Goal: Task Accomplishment & Management: Complete application form

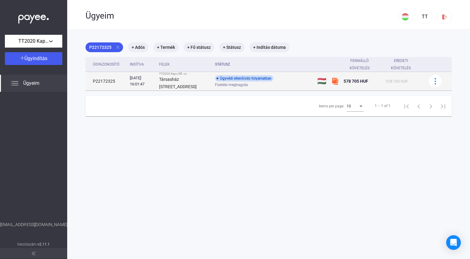
click at [208, 82] on div "Társasház [STREET_ADDRESS]" at bounding box center [184, 83] width 51 height 15
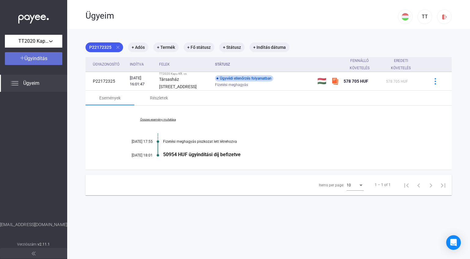
click at [44, 59] on span "Ügyindítás" at bounding box center [35, 59] width 23 height 6
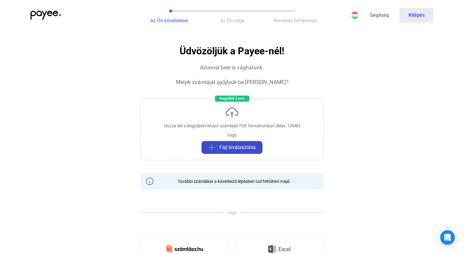
click at [234, 150] on span "Fájl kiválasztása" at bounding box center [238, 147] width 36 height 7
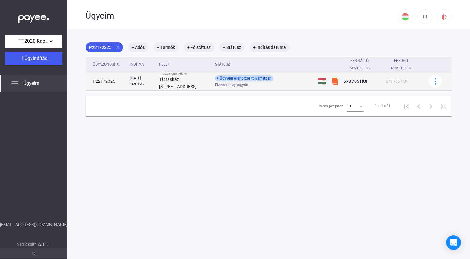
click at [284, 84] on div "Fizetési meghagyás" at bounding box center [263, 85] width 97 height 5
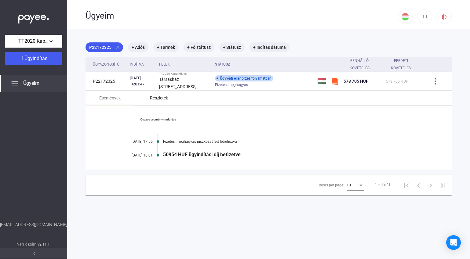
click at [162, 97] on div "Részletek" at bounding box center [159, 97] width 18 height 7
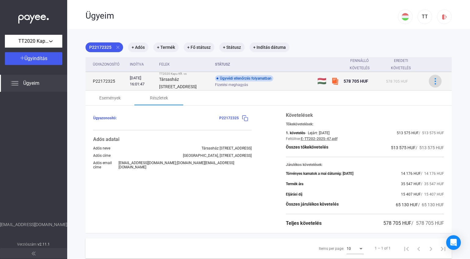
click at [432, 82] on img at bounding box center [435, 81] width 6 height 6
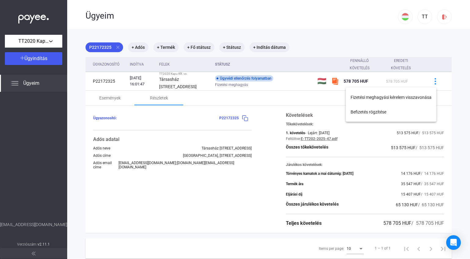
click at [321, 106] on div at bounding box center [235, 129] width 470 height 259
click at [441, 20] on img at bounding box center [444, 17] width 6 height 6
